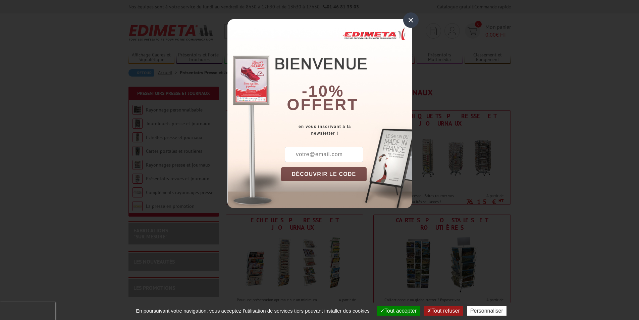
click at [410, 19] on div "×" at bounding box center [410, 19] width 15 height 15
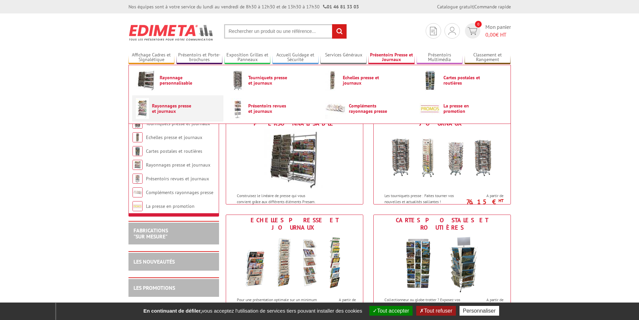
click at [177, 106] on span "Rayonnages presse et journaux" at bounding box center [172, 108] width 40 height 11
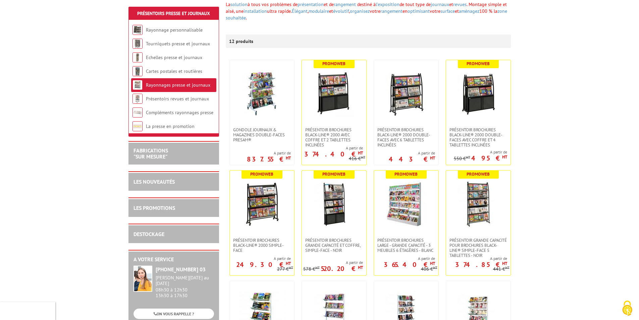
scroll to position [101, 0]
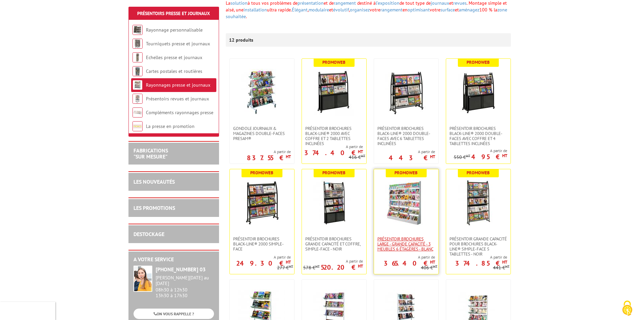
click at [402, 240] on span "Présentoir Brochures large - grande capacité - 3 meubles 6 étagères - Blanc" at bounding box center [407, 243] width 58 height 15
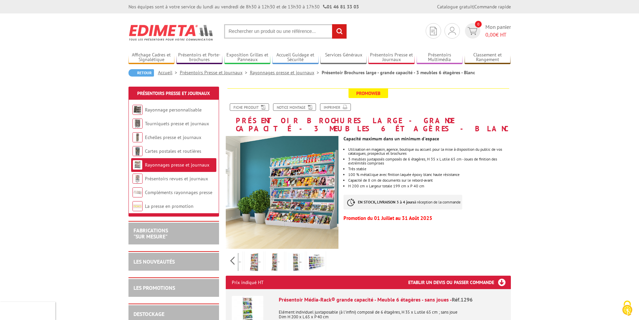
click at [334, 252] on div "Previous Next" at bounding box center [282, 260] width 113 height 23
click at [314, 252] on img at bounding box center [316, 262] width 16 height 21
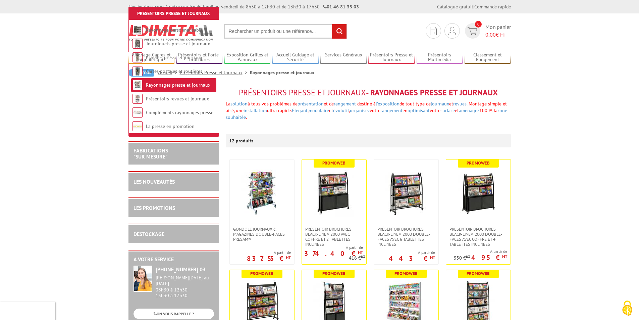
scroll to position [101, 0]
